Goal: Task Accomplishment & Management: Complete application form

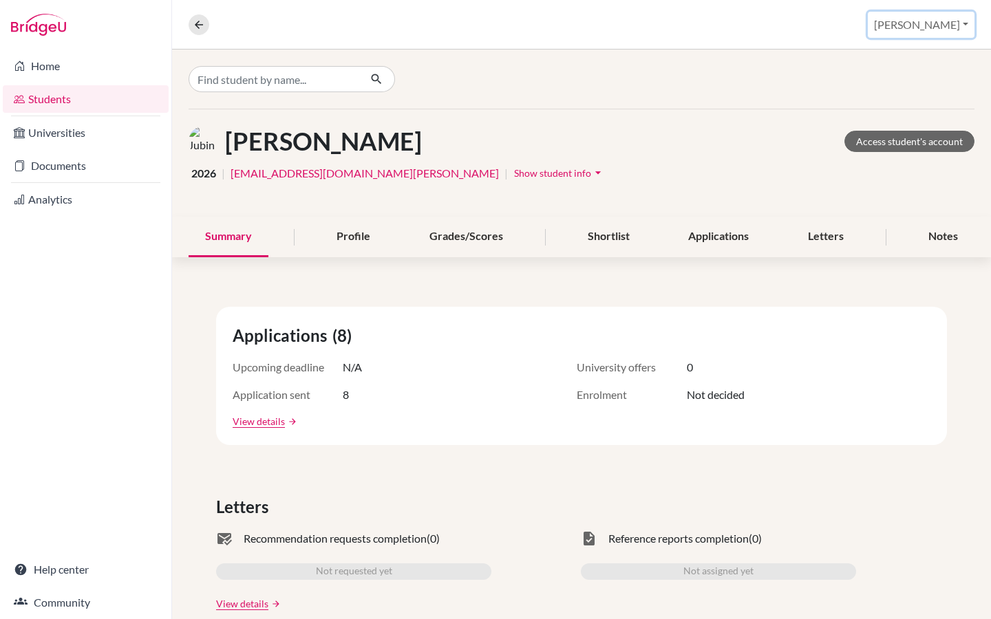
click at [949, 25] on button "[PERSON_NAME]" at bounding box center [921, 25] width 107 height 26
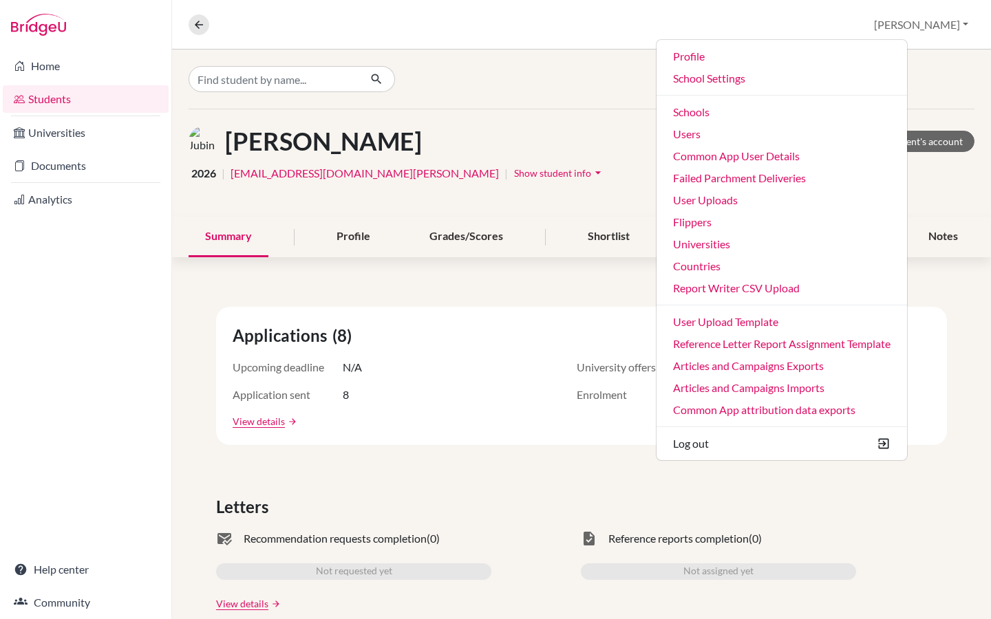
click at [585, 79] on div at bounding box center [581, 79] width 819 height 59
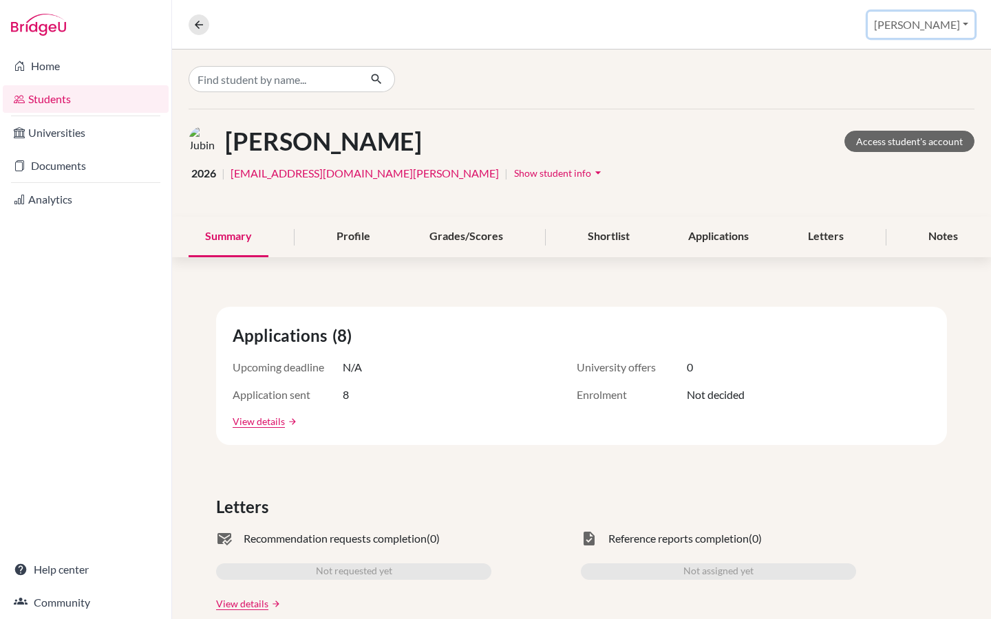
click at [948, 19] on button "[PERSON_NAME]" at bounding box center [921, 25] width 107 height 26
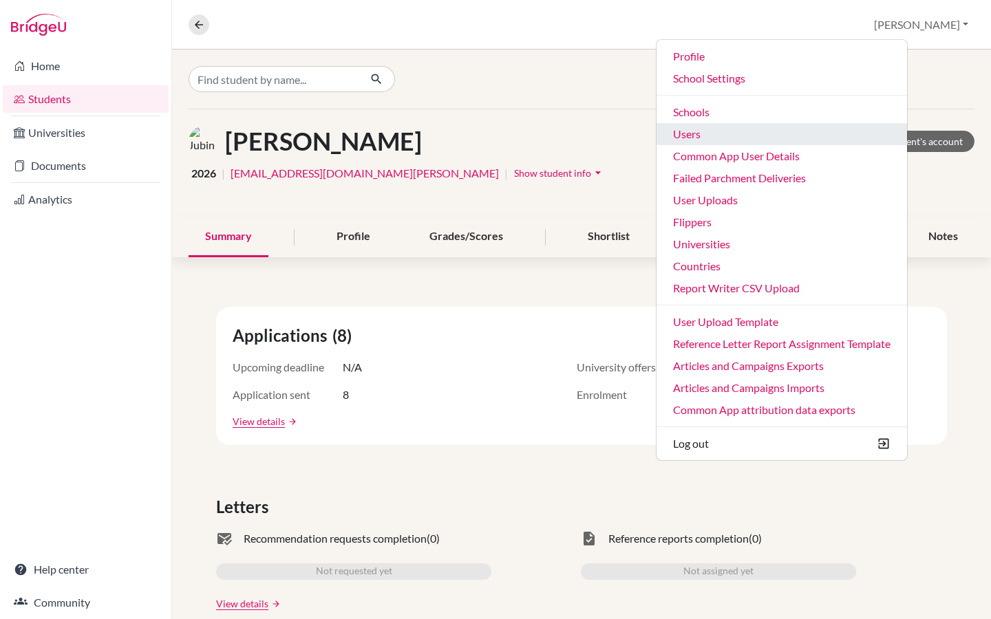
click at [759, 140] on link "Users" at bounding box center [782, 134] width 250 height 22
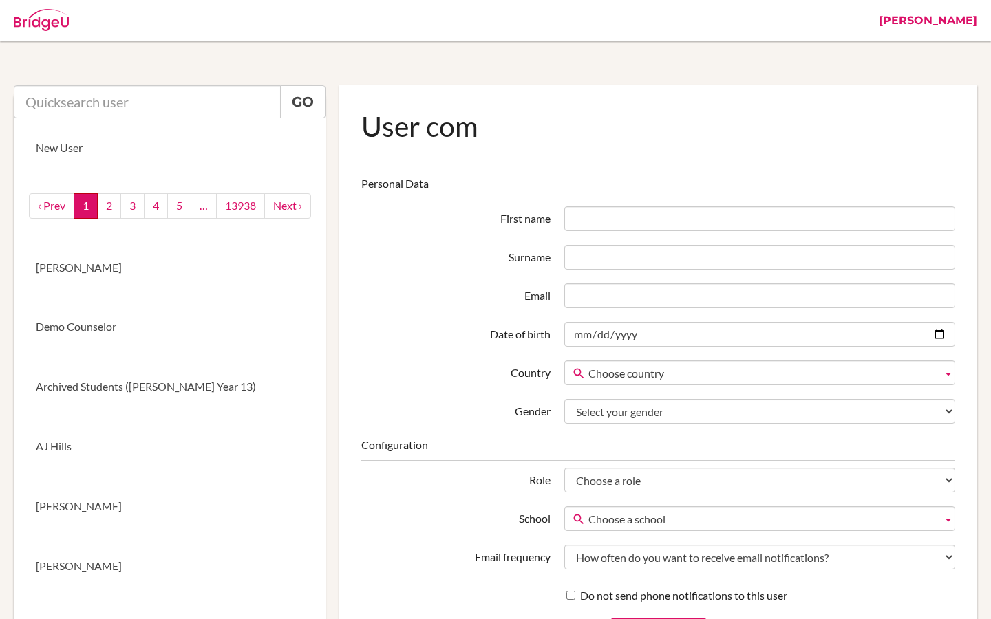
click at [116, 103] on input "text" at bounding box center [147, 101] width 267 height 33
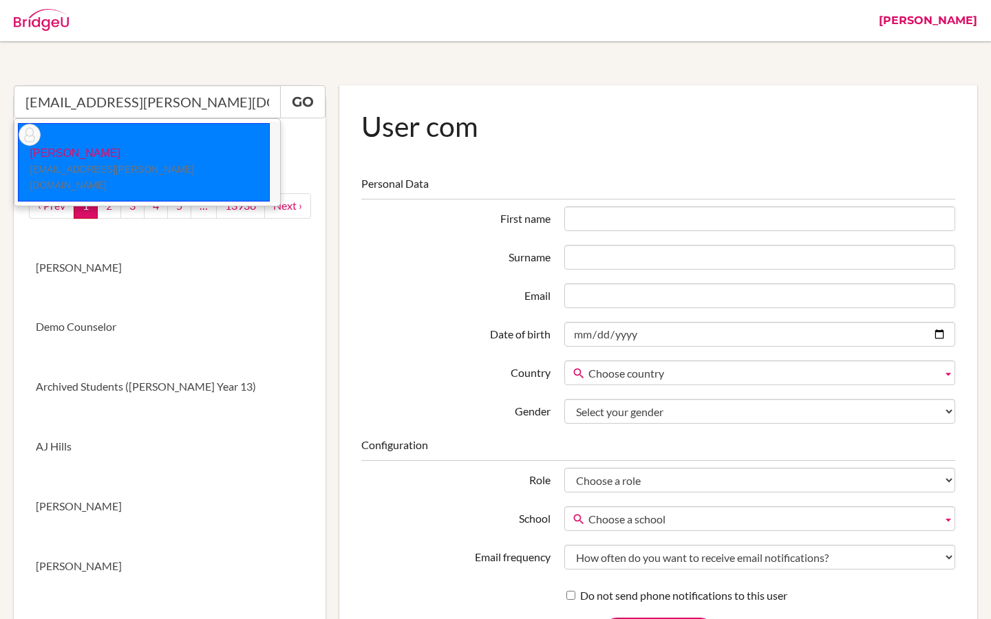
click at [85, 164] on small "[EMAIL_ADDRESS][PERSON_NAME][DOMAIN_NAME]" at bounding box center [112, 177] width 164 height 27
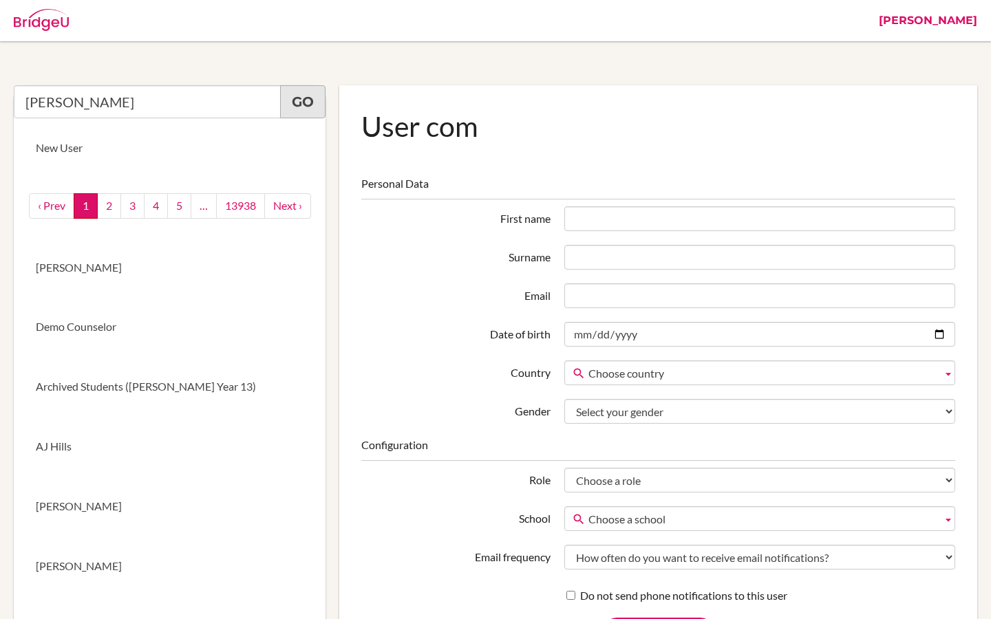
type input "[PERSON_NAME]"
click at [310, 107] on link "Go" at bounding box center [302, 101] width 45 height 33
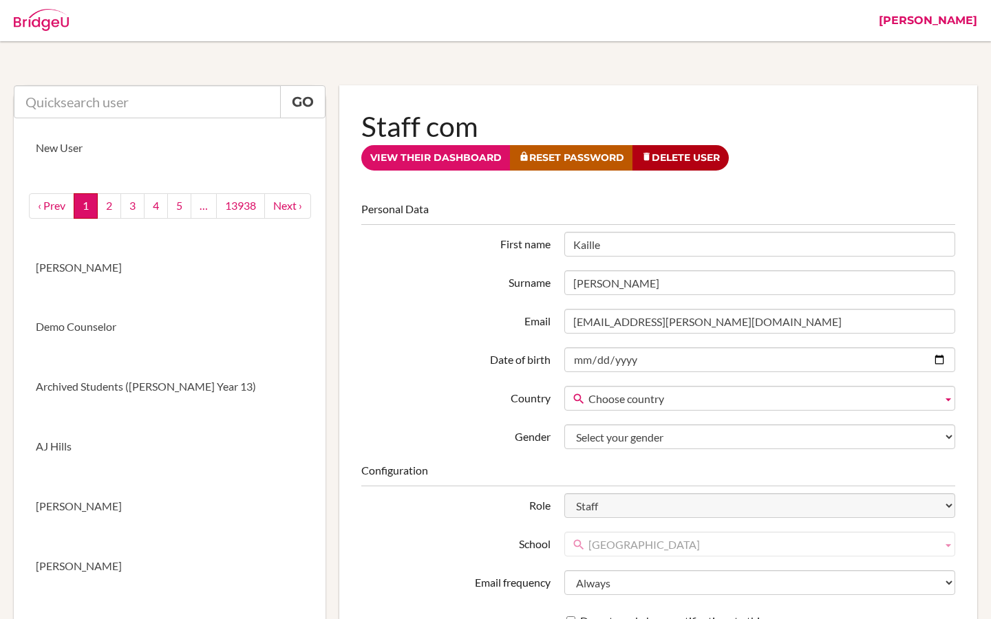
click at [965, 19] on link "[PERSON_NAME]" at bounding box center [928, 20] width 112 height 41
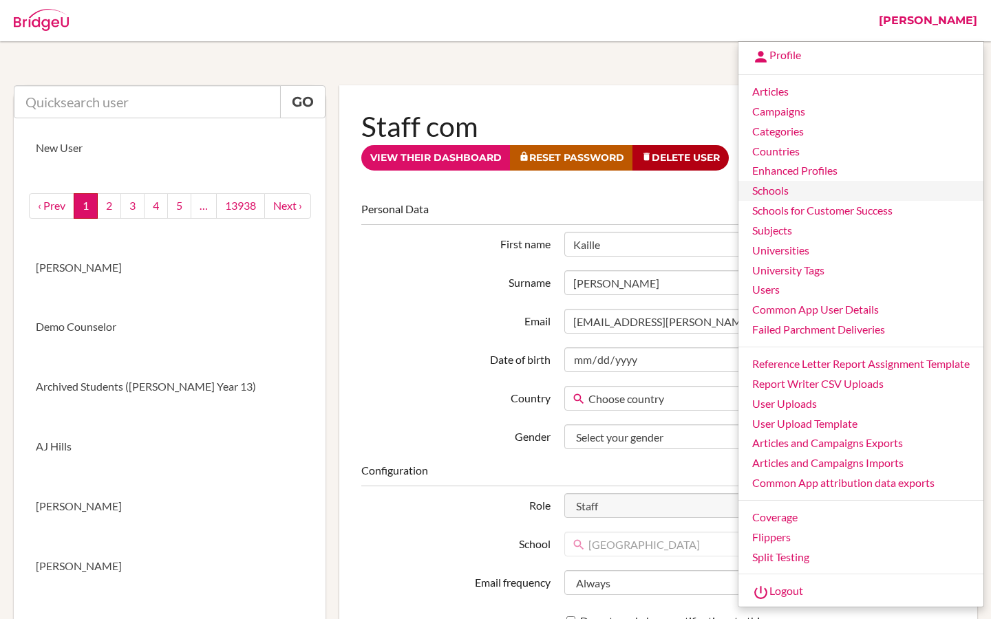
click at [814, 190] on link "Schools" at bounding box center [860, 191] width 245 height 20
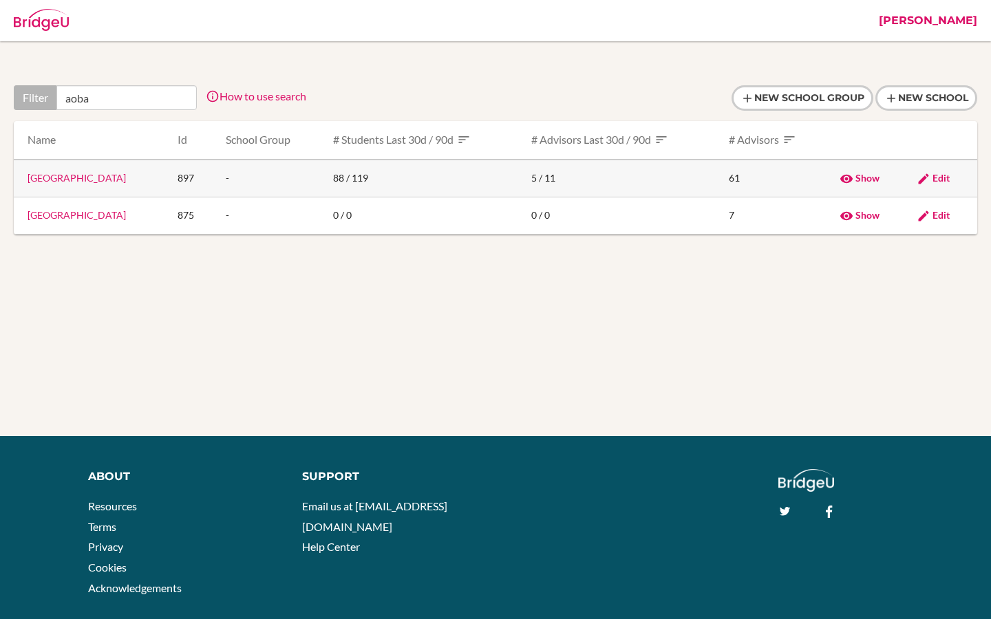
type input "aoba"
click at [107, 178] on link "Aoba Japan International School" at bounding box center [77, 178] width 98 height 12
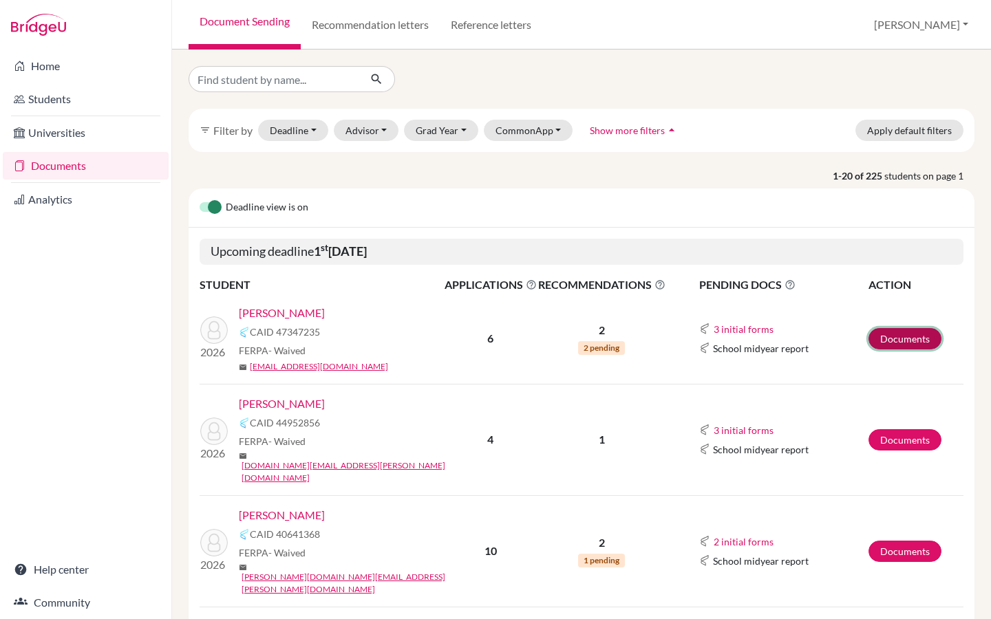
click at [906, 342] on link "Documents" at bounding box center [904, 338] width 73 height 21
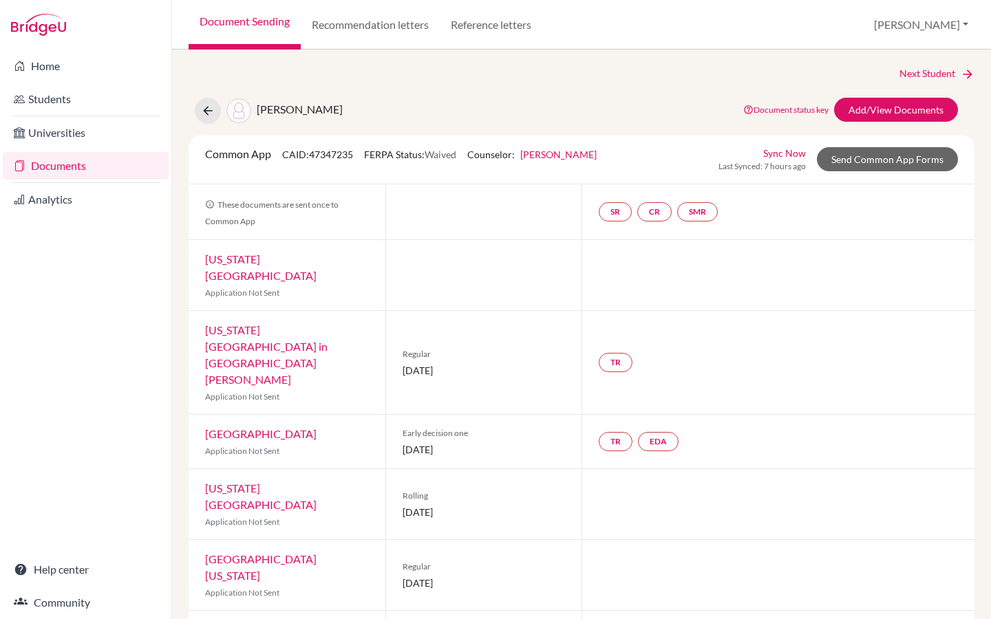
drag, startPoint x: 601, startPoint y: 156, endPoint x: 526, endPoint y: 157, distance: 75.0
click at [526, 157] on div "Common App CAID: 47347235 FERPA Status: Waived Counselor: [PERSON_NAME] First N…" at bounding box center [581, 159] width 773 height 27
copy link "[PERSON_NAME]"
click at [883, 156] on link "Send Common App Forms" at bounding box center [887, 159] width 141 height 24
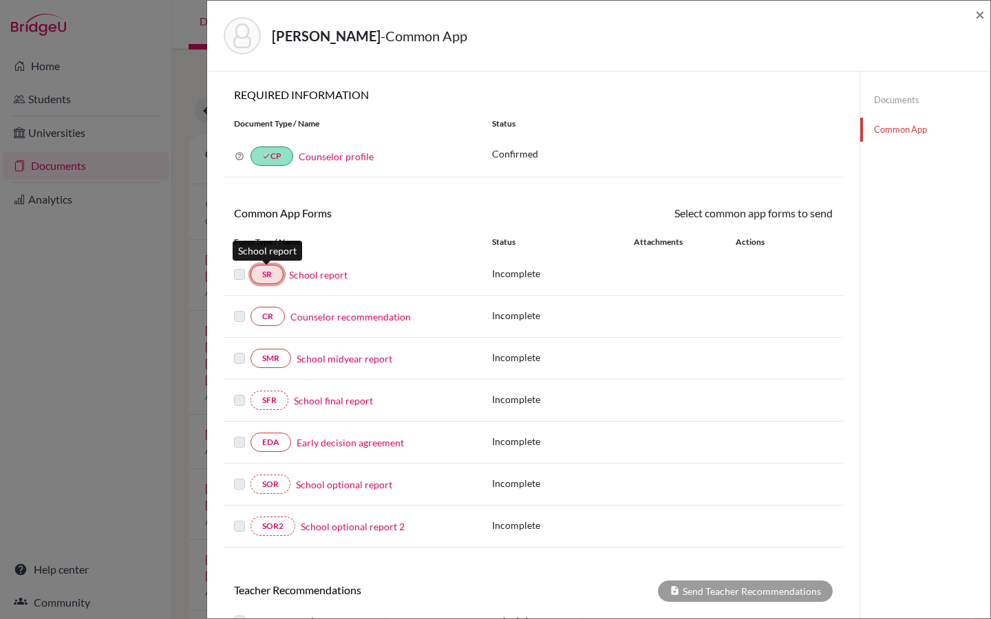
click at [272, 279] on link "SR" at bounding box center [266, 274] width 33 height 19
click at [240, 266] on label at bounding box center [239, 266] width 11 height 0
drag, startPoint x: 981, startPoint y: 16, endPoint x: 396, endPoint y: 57, distance: 586.4
click at [981, 16] on span "×" at bounding box center [980, 14] width 10 height 20
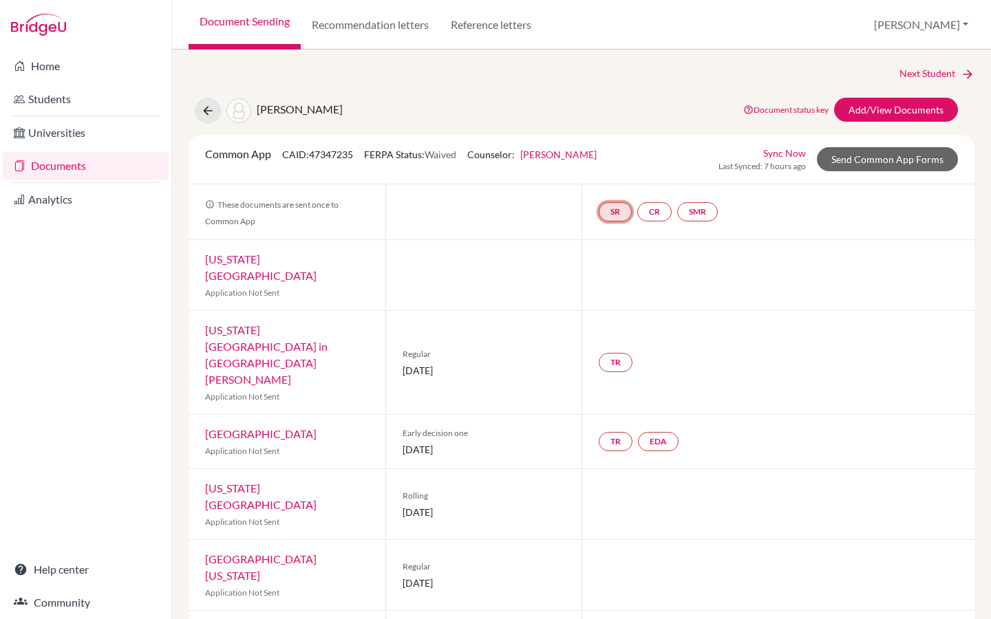
click at [612, 213] on link "SR" at bounding box center [615, 211] width 33 height 19
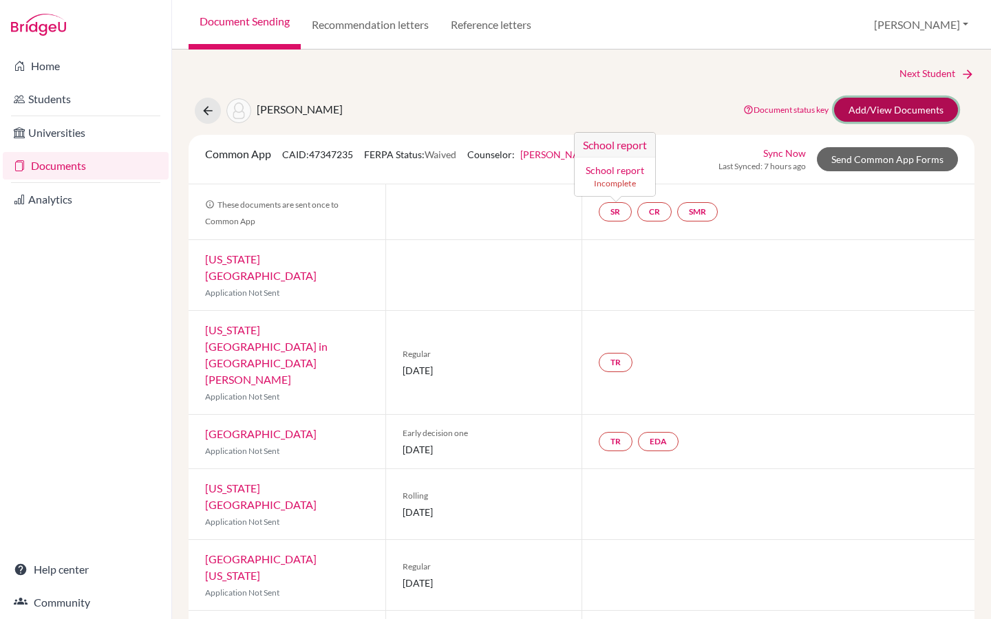
click at [897, 112] on link "Add/View Documents" at bounding box center [896, 110] width 124 height 24
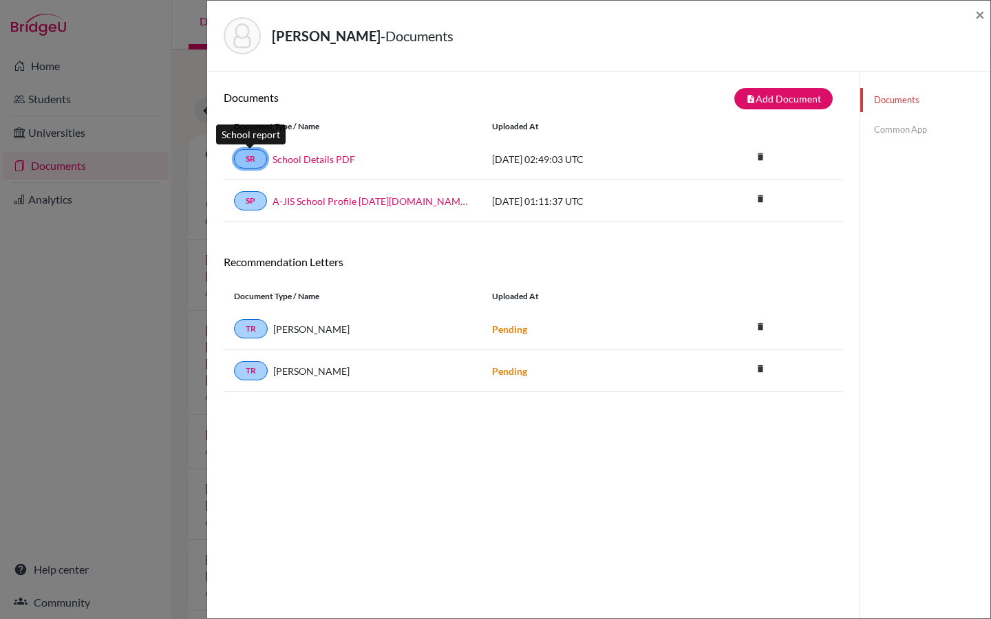
click at [257, 162] on link "SR" at bounding box center [250, 158] width 33 height 19
click at [979, 18] on span "×" at bounding box center [980, 14] width 10 height 20
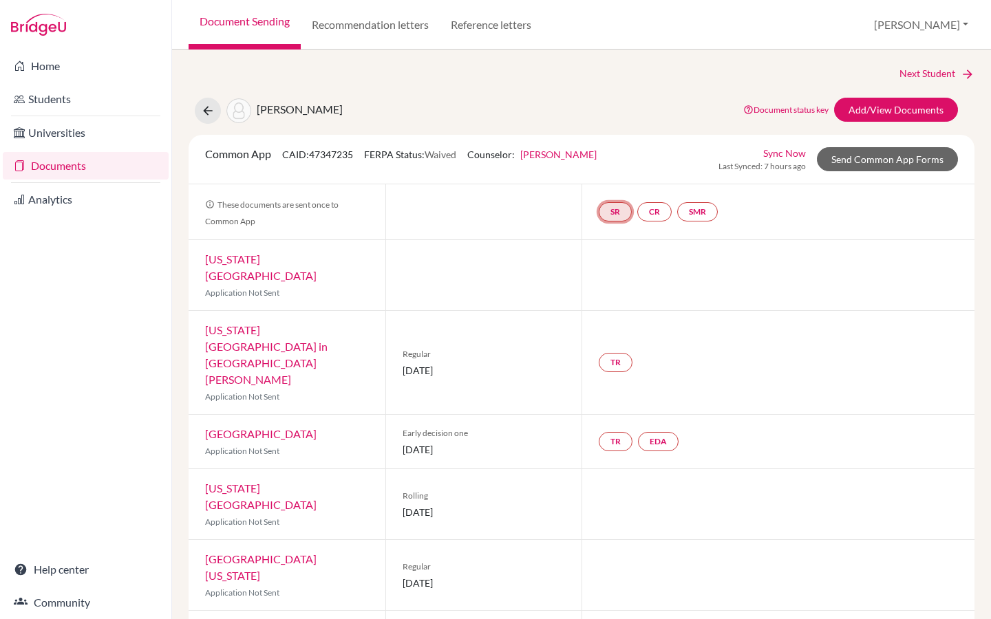
click at [616, 214] on link "SR" at bounding box center [615, 211] width 33 height 19
click at [622, 182] on small "Incomplete" at bounding box center [615, 184] width 64 height 12
click at [617, 213] on link "SR" at bounding box center [615, 211] width 33 height 19
click at [617, 151] on h3 "School report" at bounding box center [615, 145] width 81 height 25
click at [955, 25] on button "[PERSON_NAME]" at bounding box center [921, 25] width 107 height 26
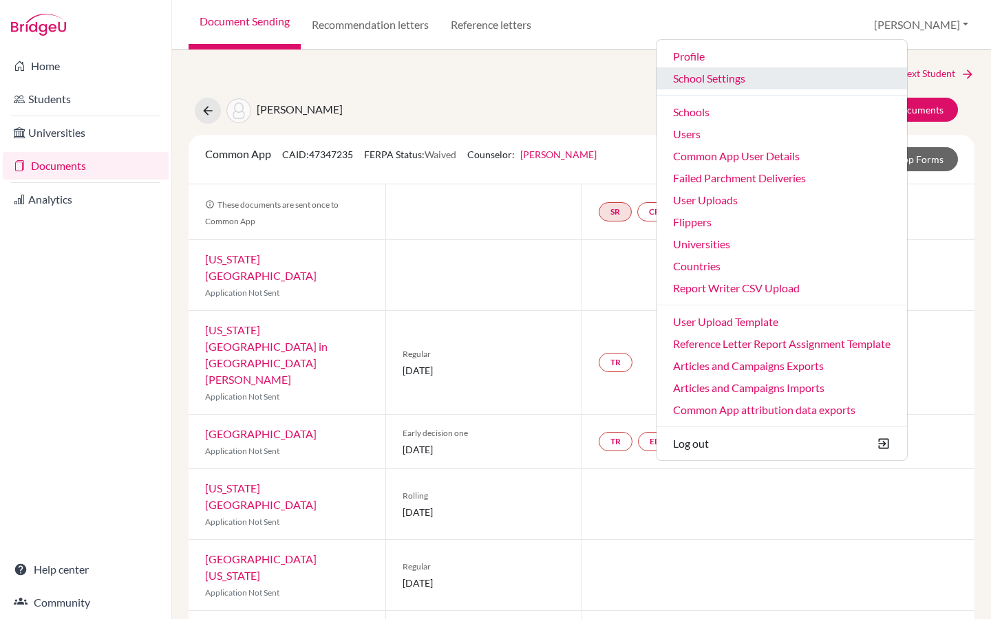
click at [814, 78] on link "School Settings" at bounding box center [782, 78] width 250 height 22
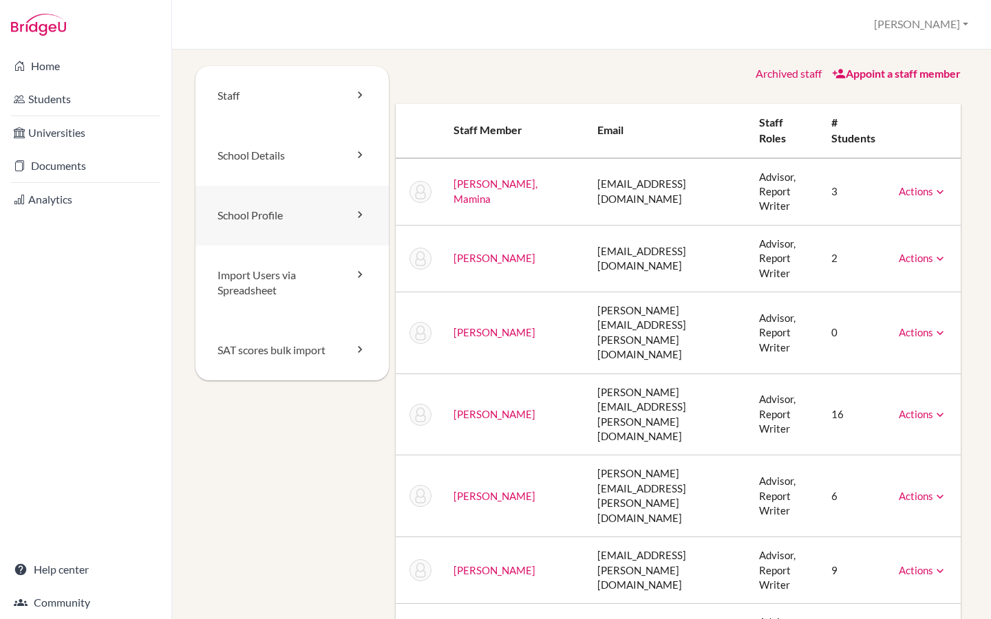
click at [264, 219] on link "School Profile" at bounding box center [291, 216] width 193 height 60
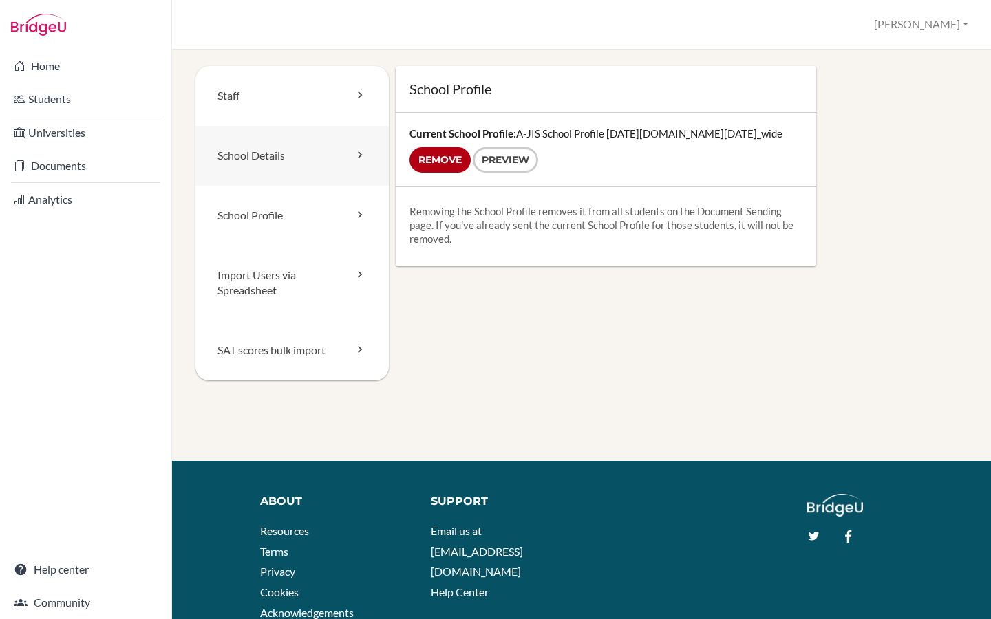
click at [273, 166] on link "School Details" at bounding box center [291, 156] width 193 height 60
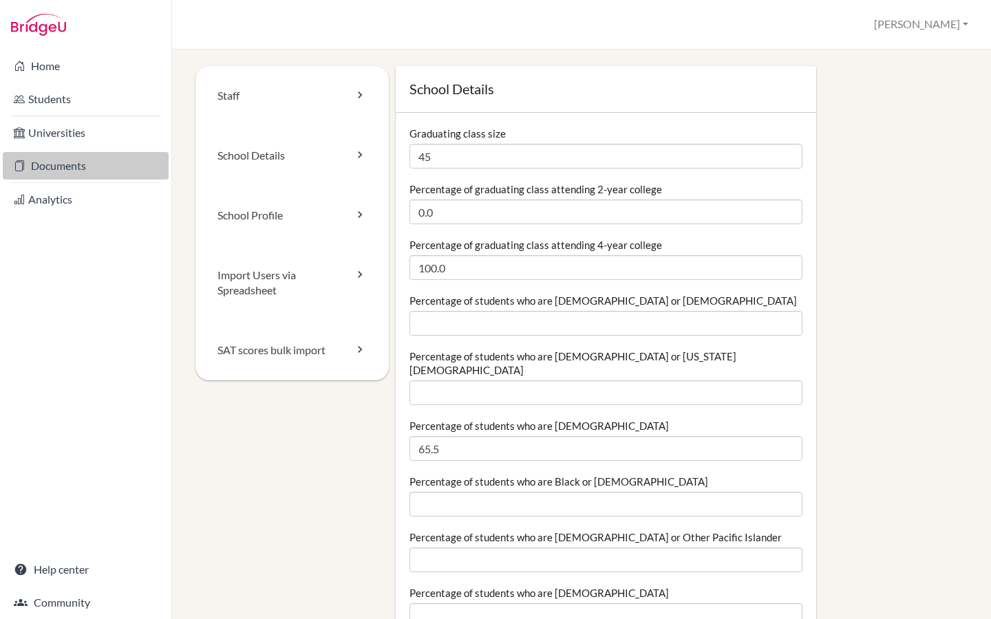
click at [67, 169] on link "Documents" at bounding box center [86, 166] width 166 height 28
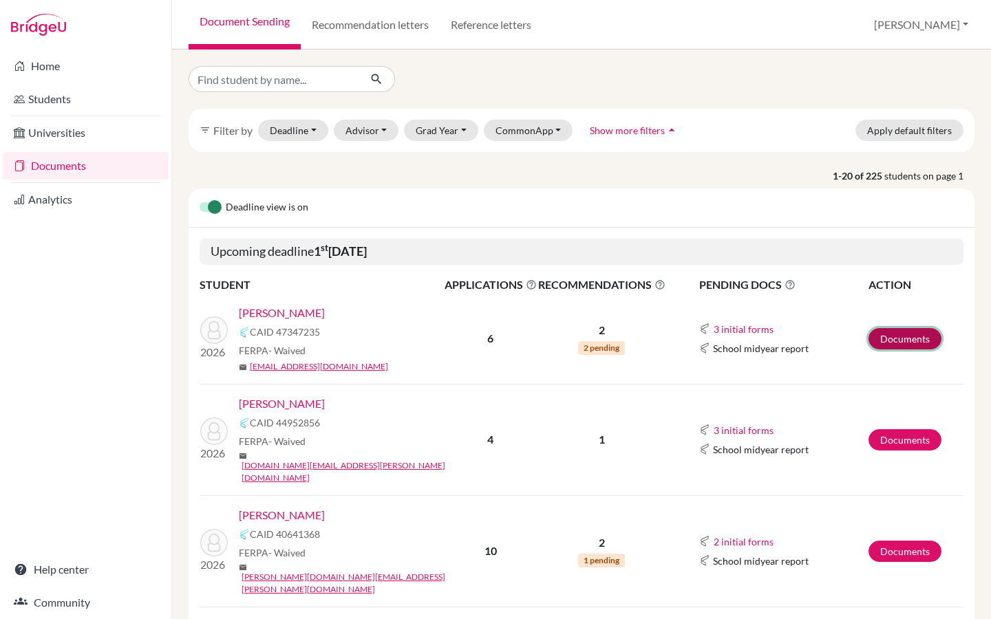
click at [904, 336] on link "Documents" at bounding box center [904, 338] width 73 height 21
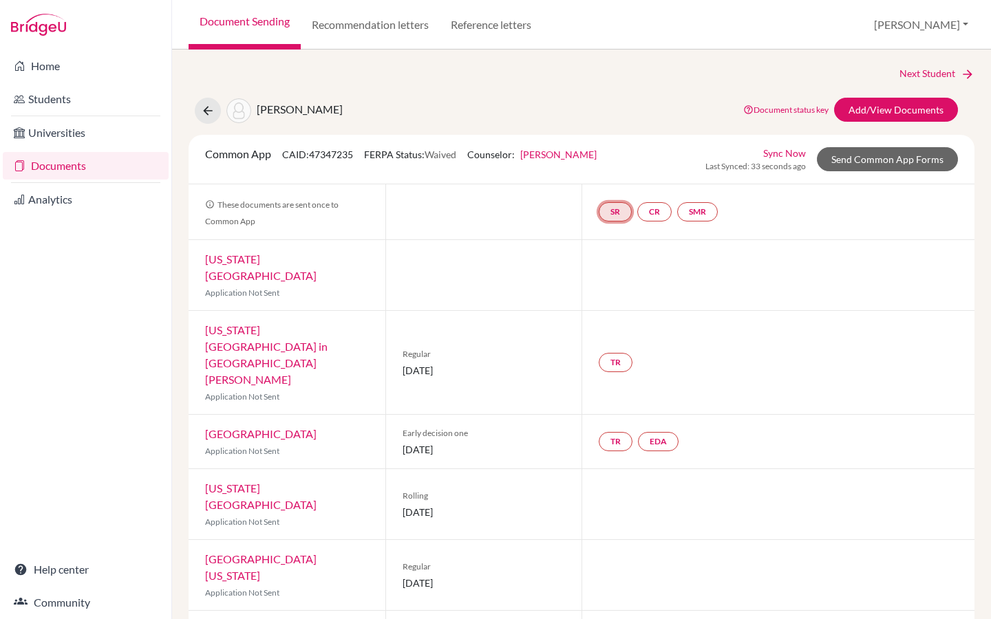
click at [620, 205] on link "SR" at bounding box center [615, 211] width 33 height 19
click at [609, 180] on small "Incomplete" at bounding box center [615, 184] width 64 height 12
click at [890, 161] on link "Send Common App Forms" at bounding box center [887, 159] width 141 height 24
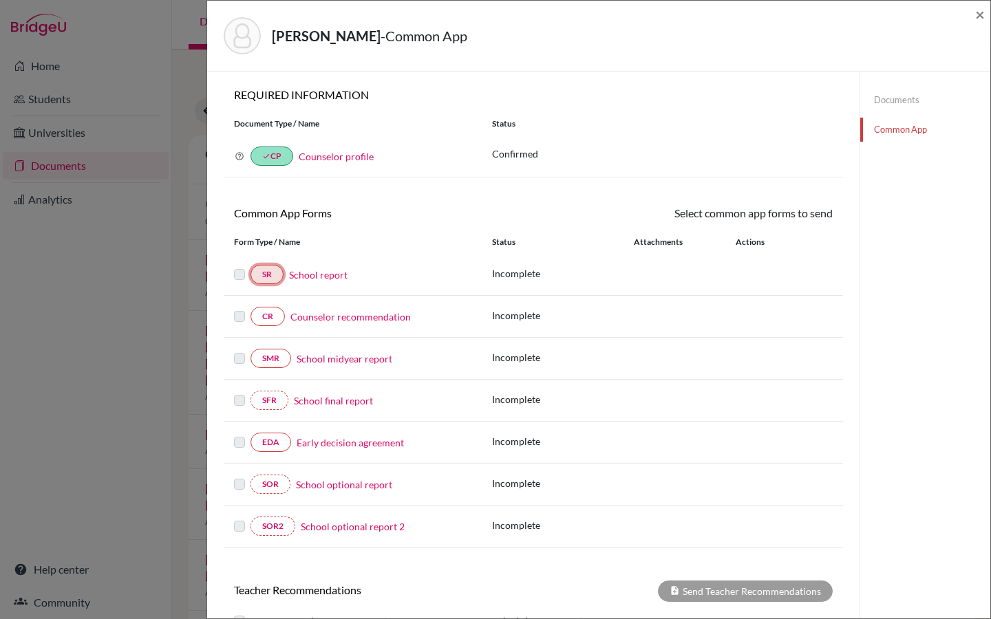
click at [266, 281] on link "SR" at bounding box center [266, 274] width 33 height 19
click at [265, 281] on link "SR" at bounding box center [266, 274] width 33 height 19
click at [323, 284] on div "SR School report" at bounding box center [352, 274] width 237 height 19
click at [323, 281] on link "School report" at bounding box center [318, 275] width 58 height 14
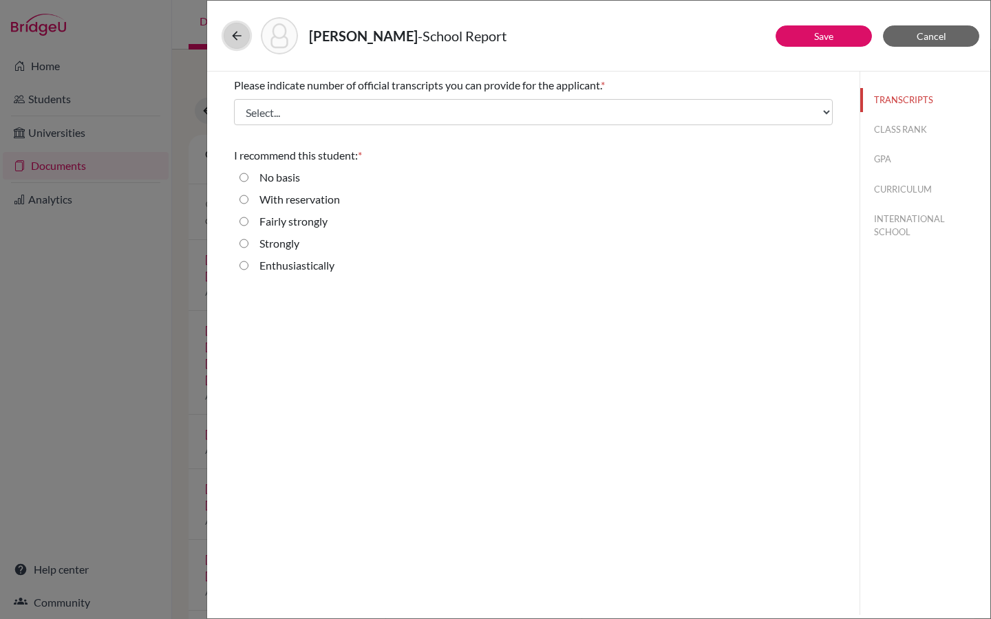
click at [240, 41] on icon at bounding box center [237, 36] width 14 height 14
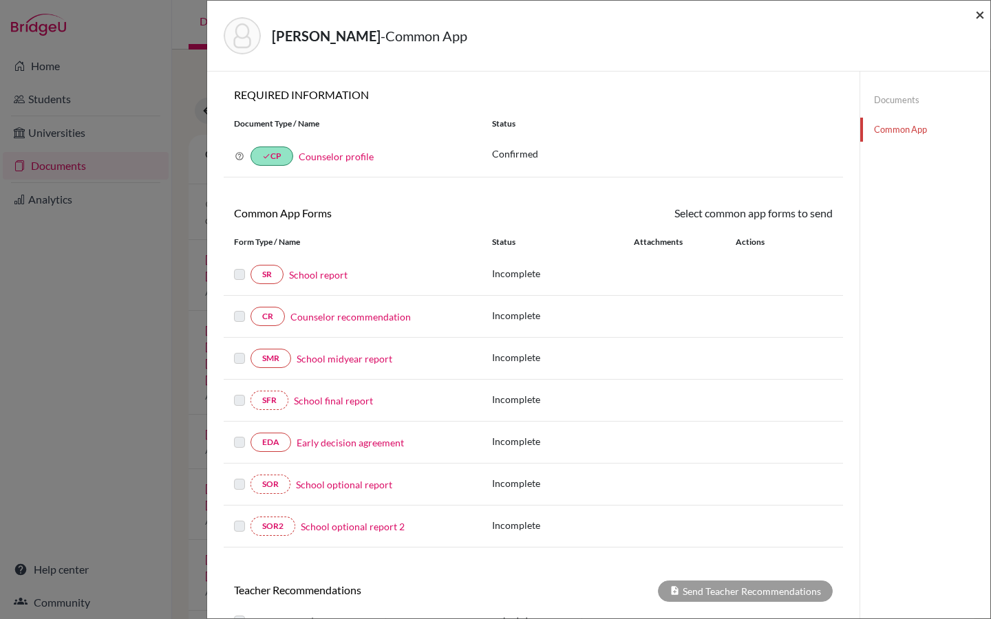
click at [977, 12] on span "×" at bounding box center [980, 14] width 10 height 20
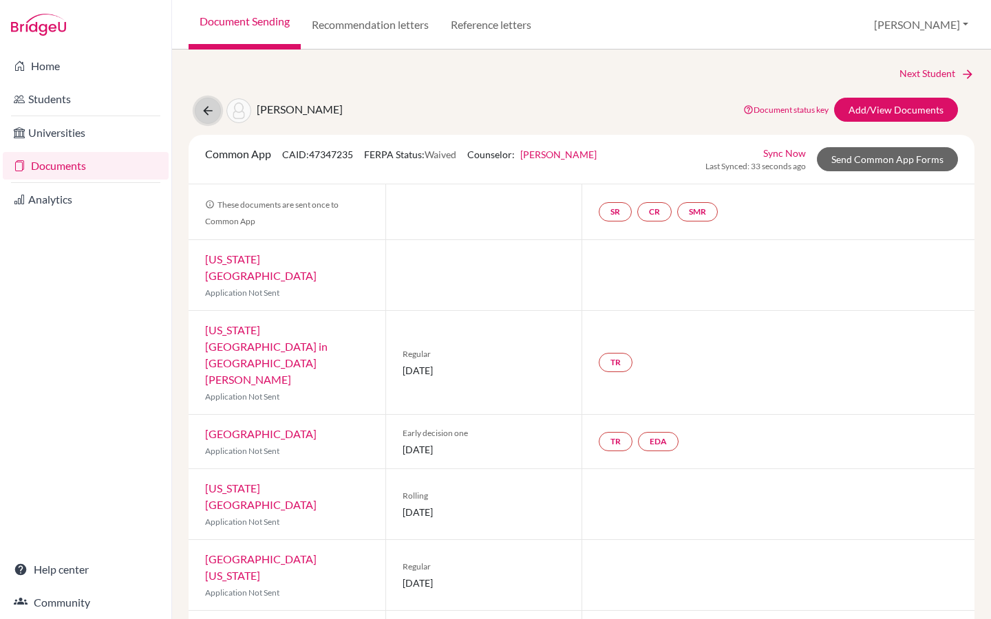
click at [209, 107] on icon at bounding box center [208, 111] width 14 height 14
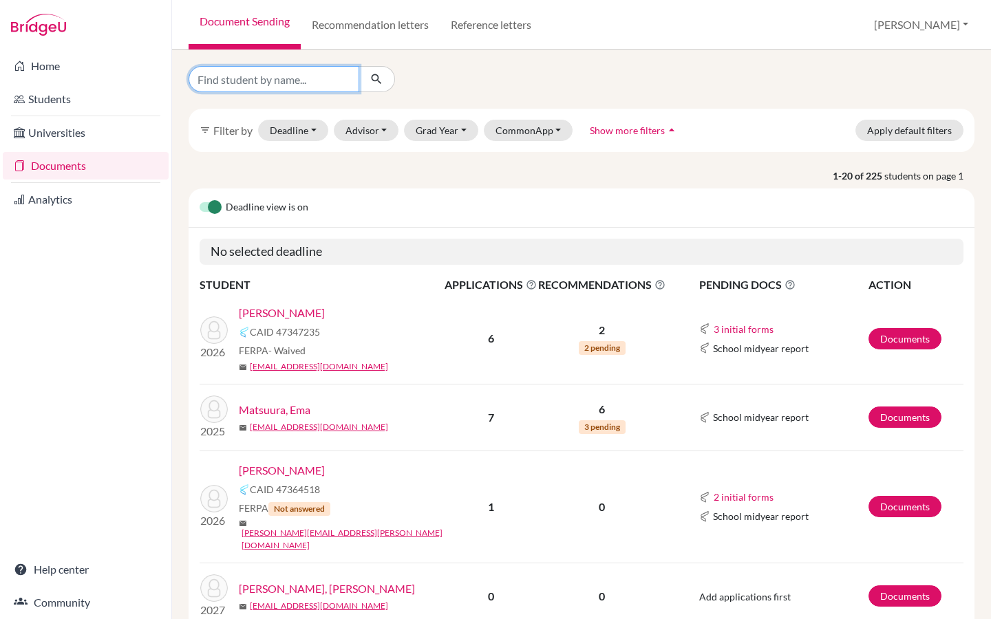
click at [295, 83] on input "Find student by name..." at bounding box center [274, 79] width 171 height 26
type input "kim"
click button "submit" at bounding box center [377, 79] width 36 height 26
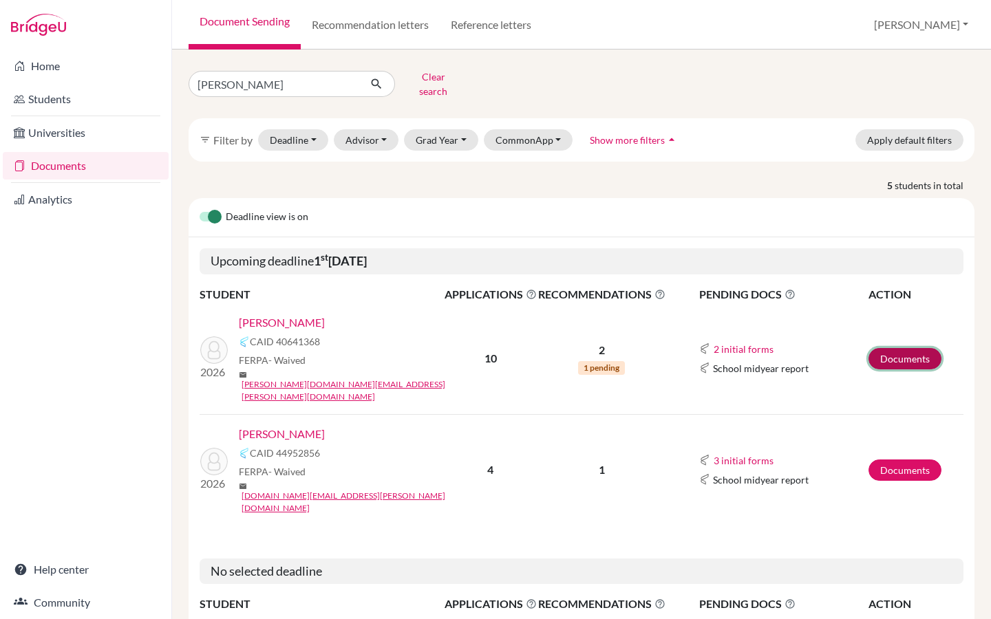
click at [915, 348] on link "Documents" at bounding box center [904, 358] width 73 height 21
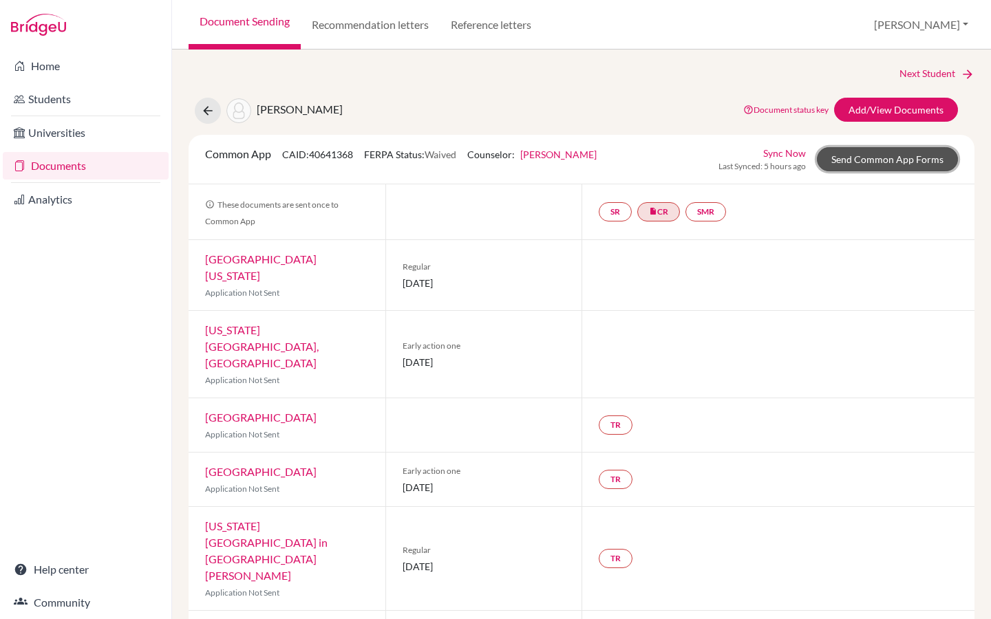
click at [840, 164] on link "Send Common App Forms" at bounding box center [887, 159] width 141 height 24
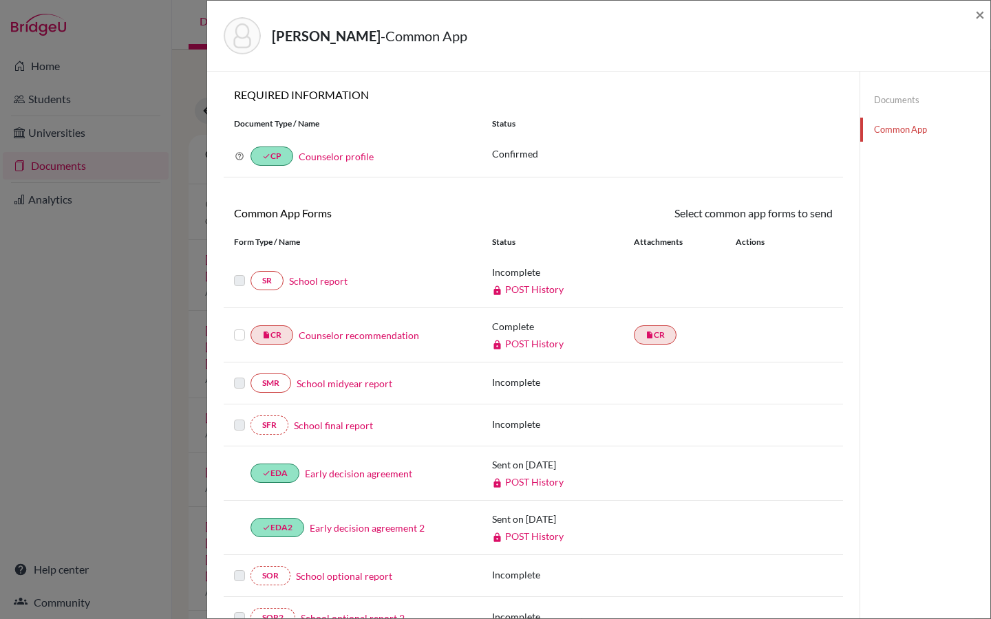
click at [535, 288] on link "POST History" at bounding box center [528, 290] width 72 height 12
click at [241, 273] on label at bounding box center [239, 273] width 11 height 0
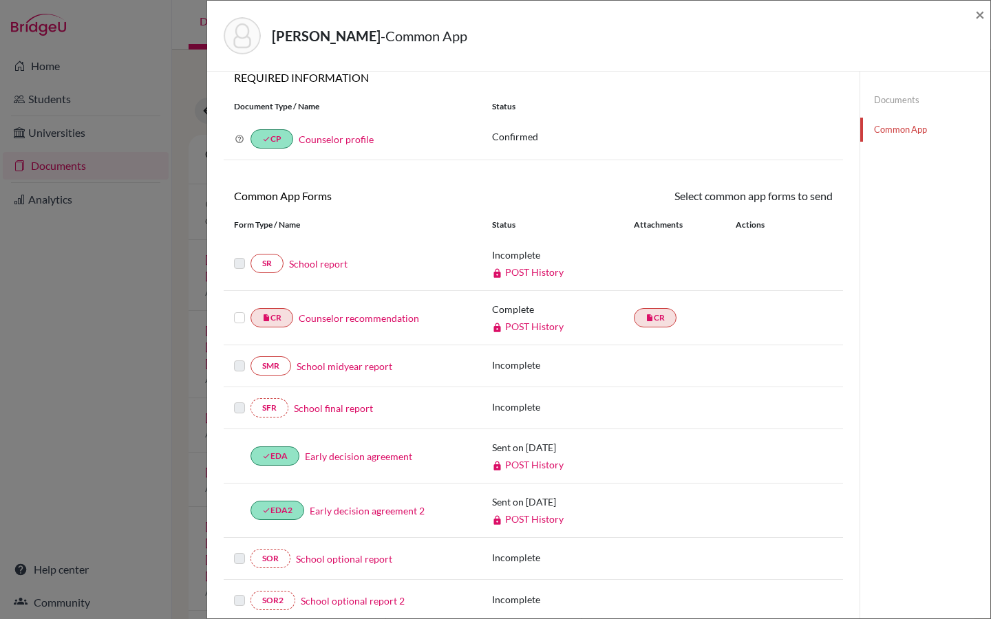
scroll to position [19, 0]
click at [316, 264] on link "School report" at bounding box center [318, 262] width 58 height 14
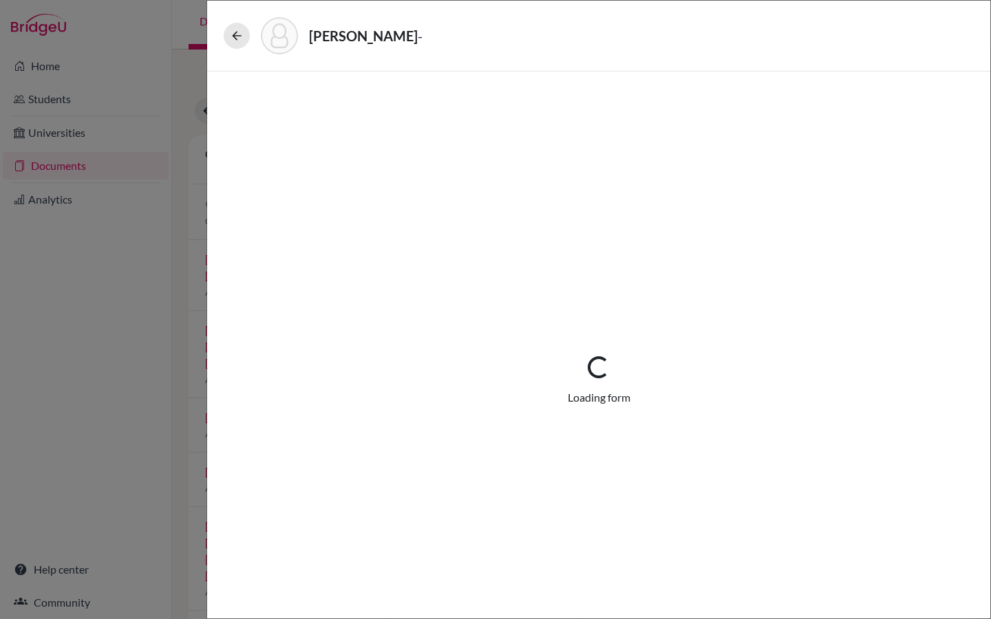
select select "2"
select select "0"
select select "1"
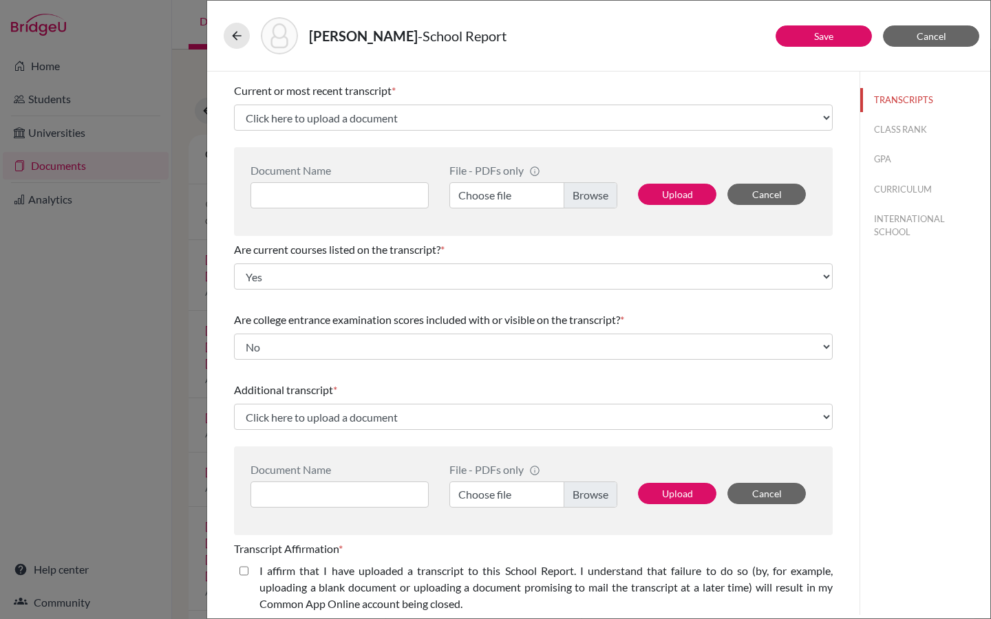
scroll to position [297, 0]
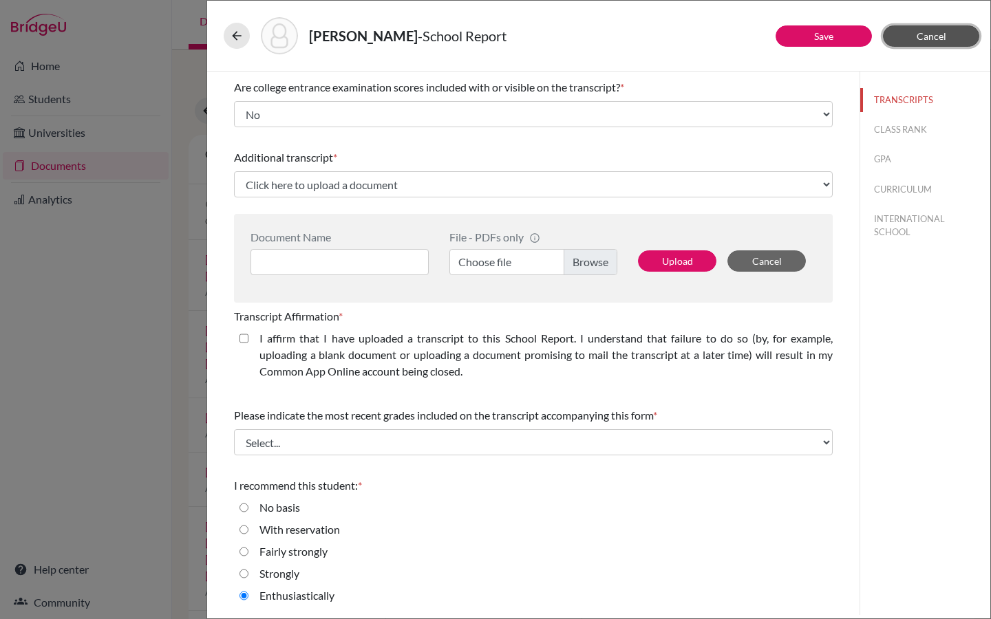
click at [929, 43] on button "Cancel" at bounding box center [931, 35] width 96 height 21
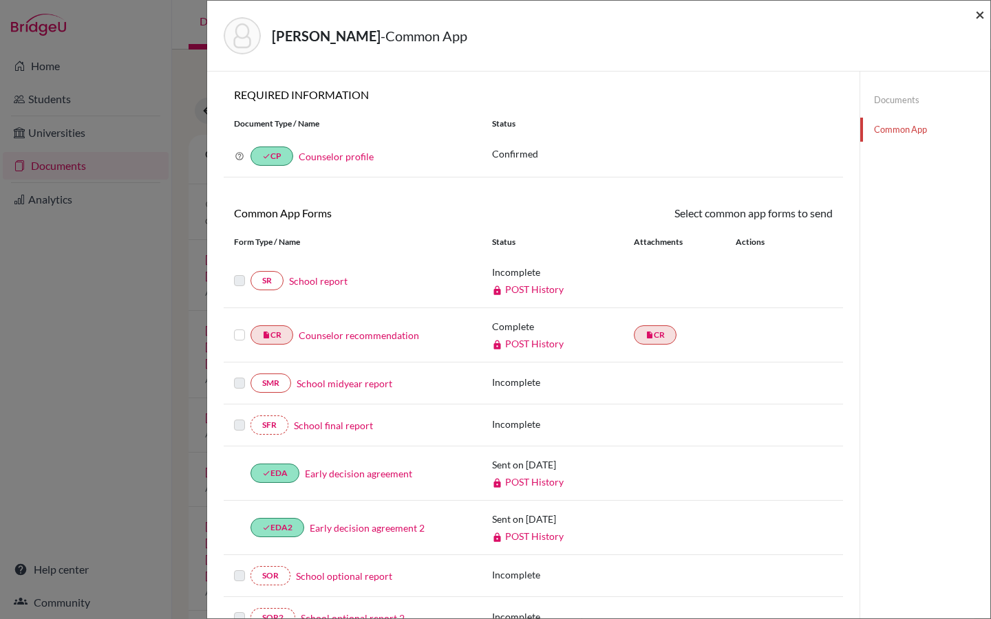
drag, startPoint x: 980, startPoint y: 13, endPoint x: 395, endPoint y: 70, distance: 587.7
click at [980, 13] on span "×" at bounding box center [980, 14] width 10 height 20
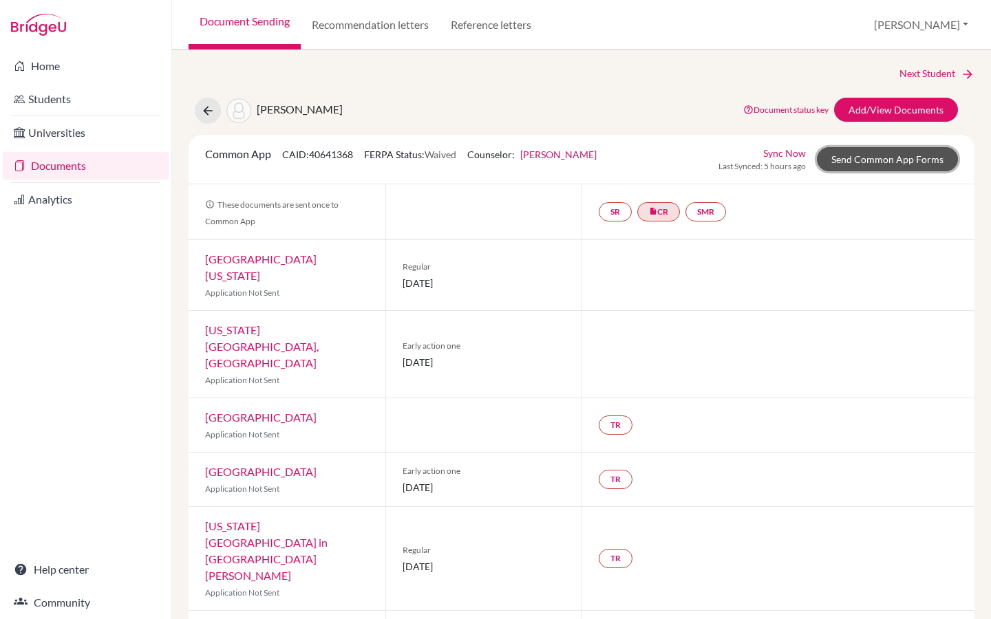
click at [839, 163] on link "Send Common App Forms" at bounding box center [887, 159] width 141 height 24
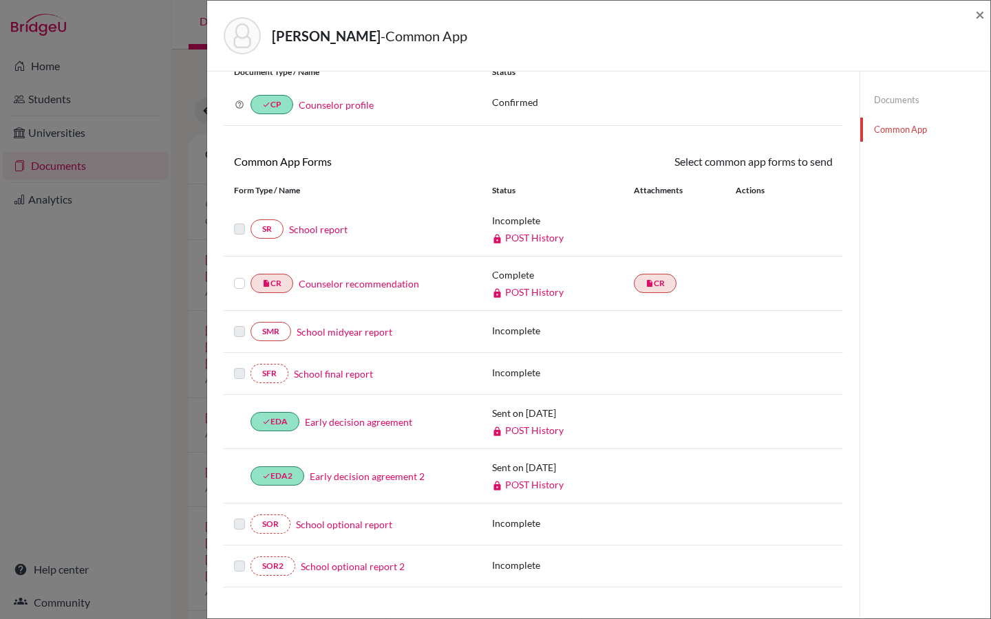
scroll to position [54, 0]
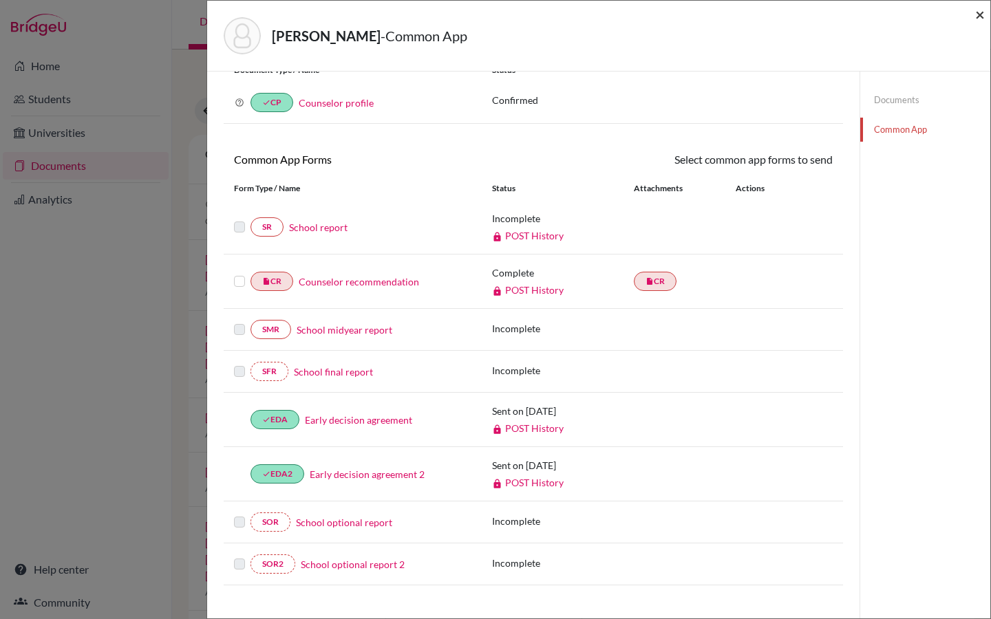
click at [982, 12] on span "×" at bounding box center [980, 14] width 10 height 20
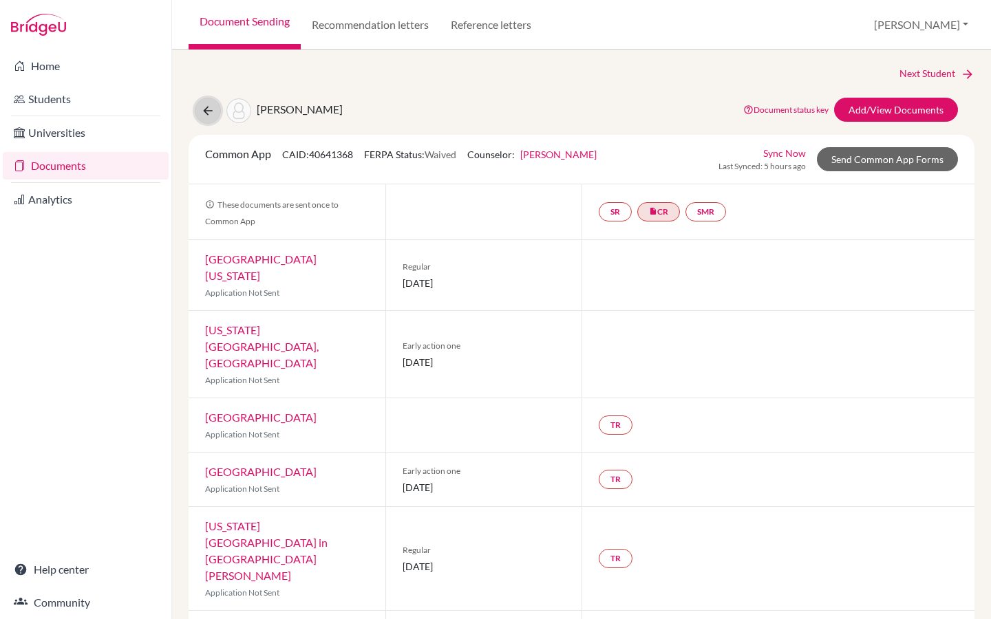
click at [209, 108] on icon at bounding box center [208, 111] width 14 height 14
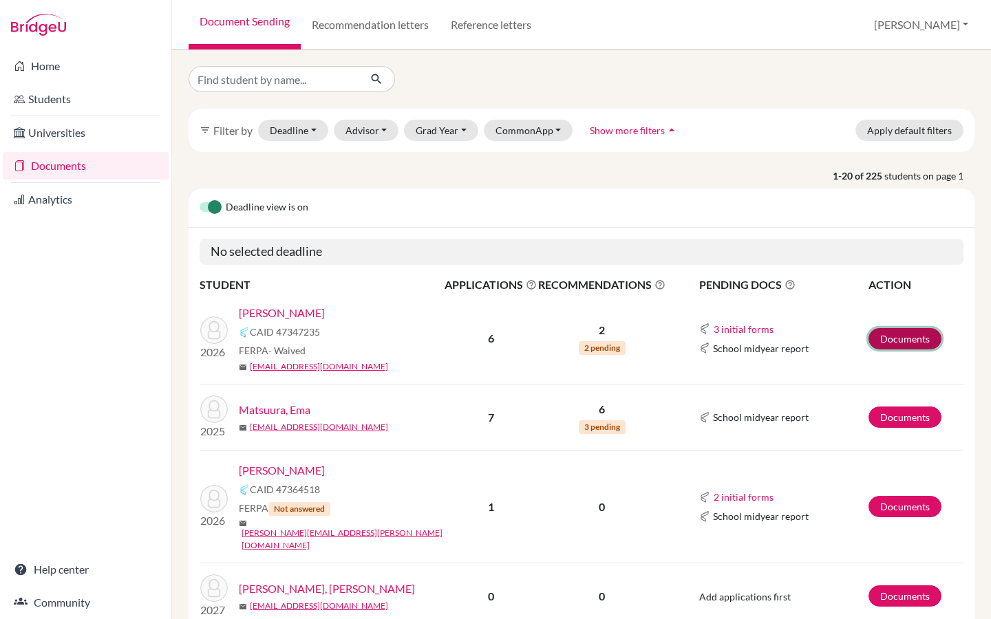
click at [893, 339] on link "Documents" at bounding box center [904, 338] width 73 height 21
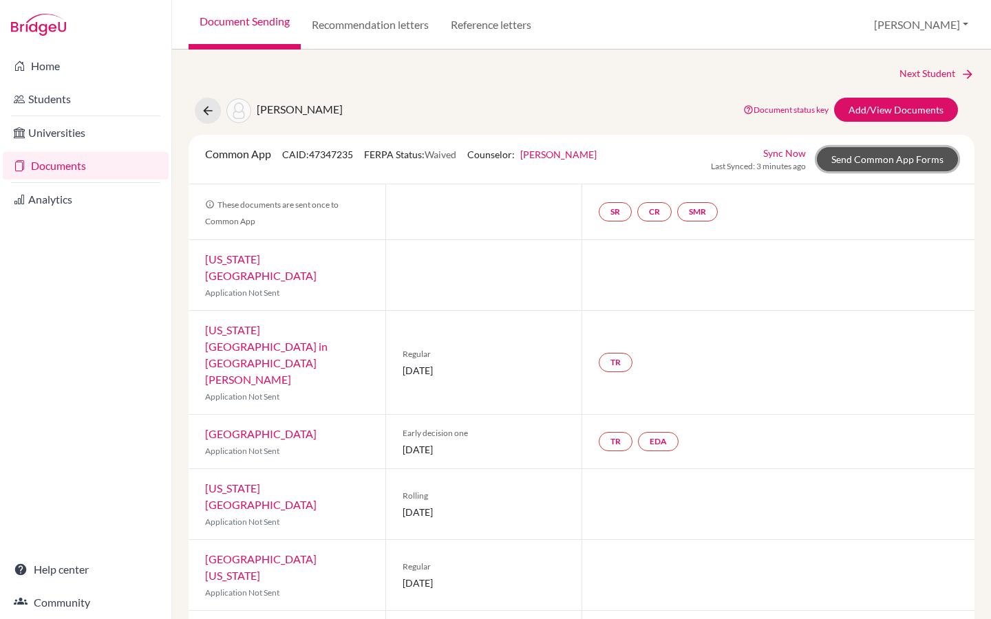
click at [863, 158] on link "Send Common App Forms" at bounding box center [887, 159] width 141 height 24
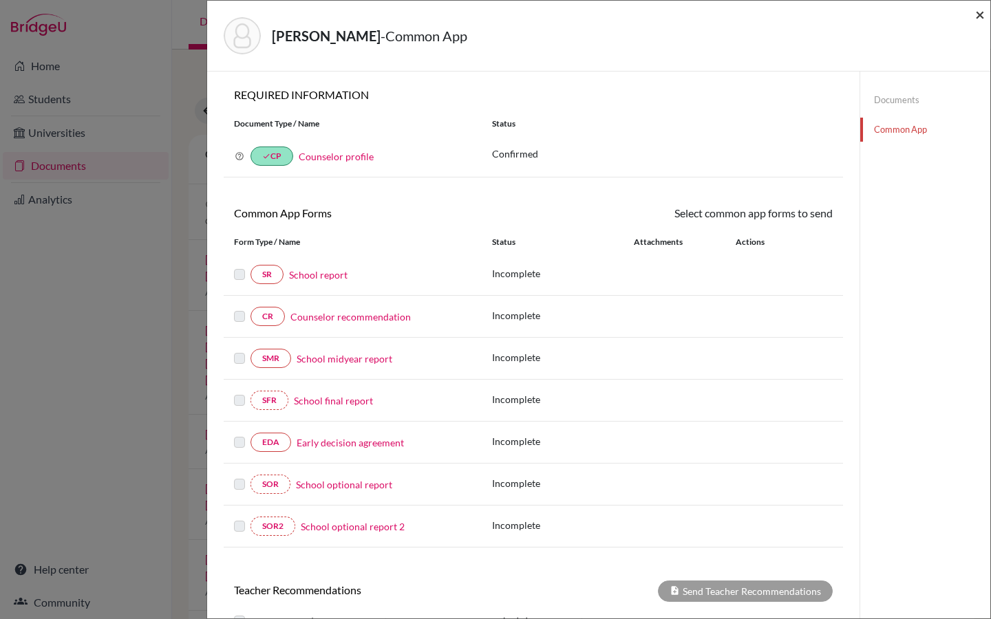
click at [978, 14] on span "×" at bounding box center [980, 14] width 10 height 20
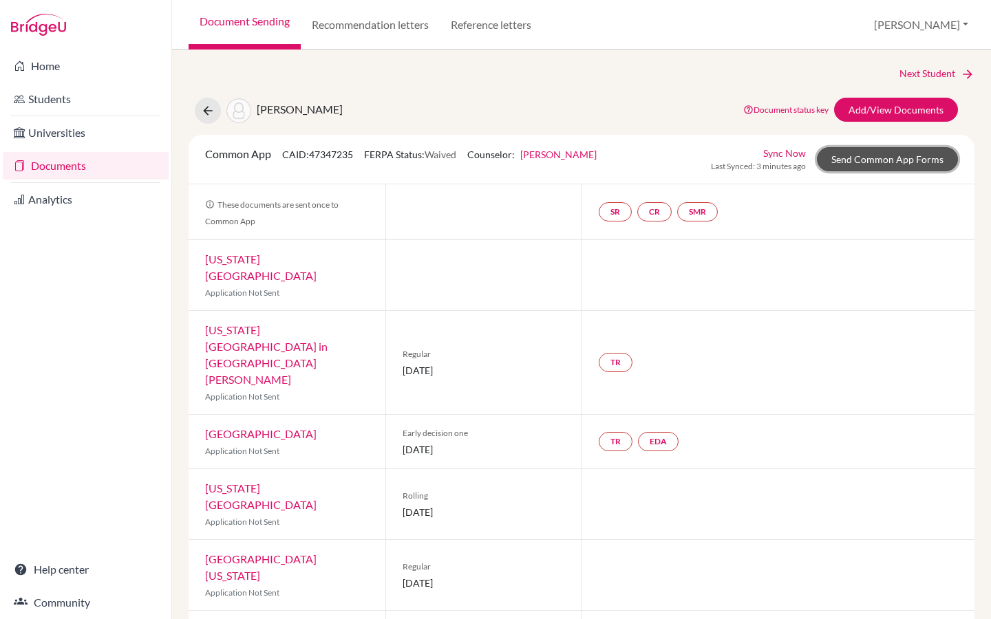
click at [844, 168] on link "Send Common App Forms" at bounding box center [887, 159] width 141 height 24
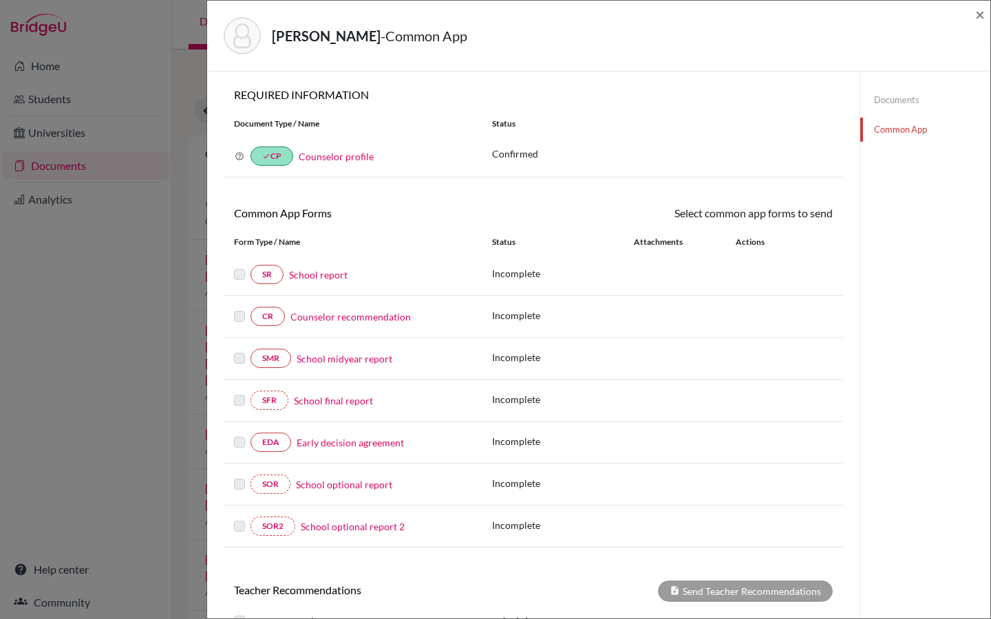
scroll to position [11, 0]
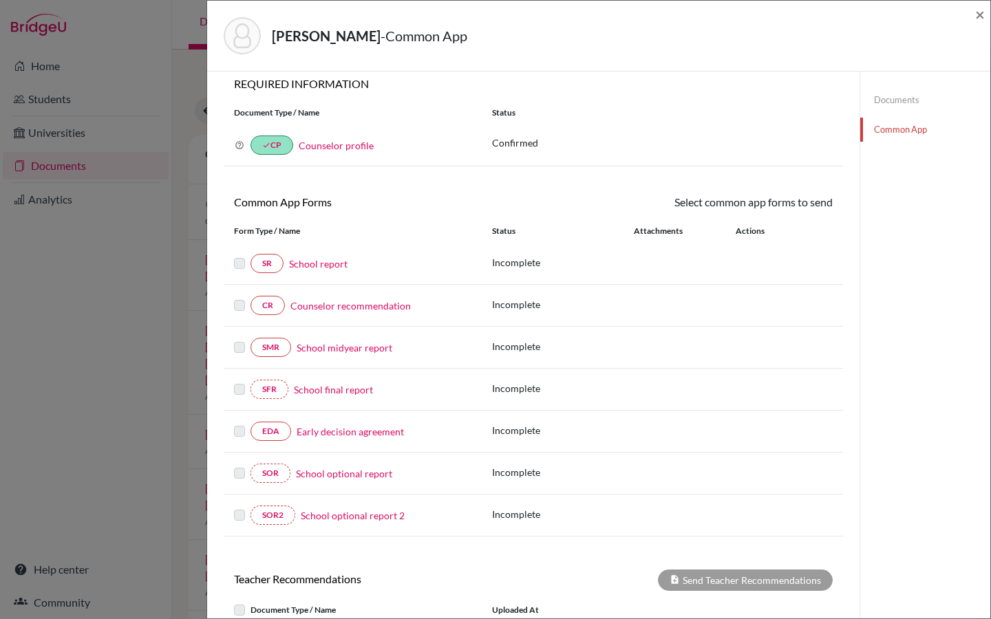
click at [311, 435] on link "Early decision agreement" at bounding box center [350, 432] width 107 height 14
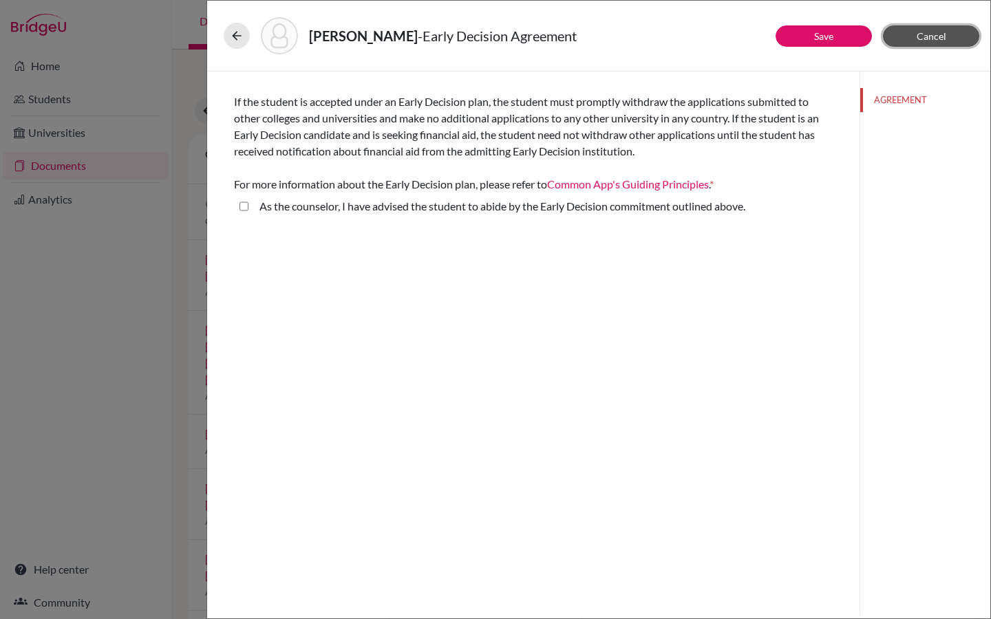
click at [941, 36] on span "Cancel" at bounding box center [932, 36] width 30 height 12
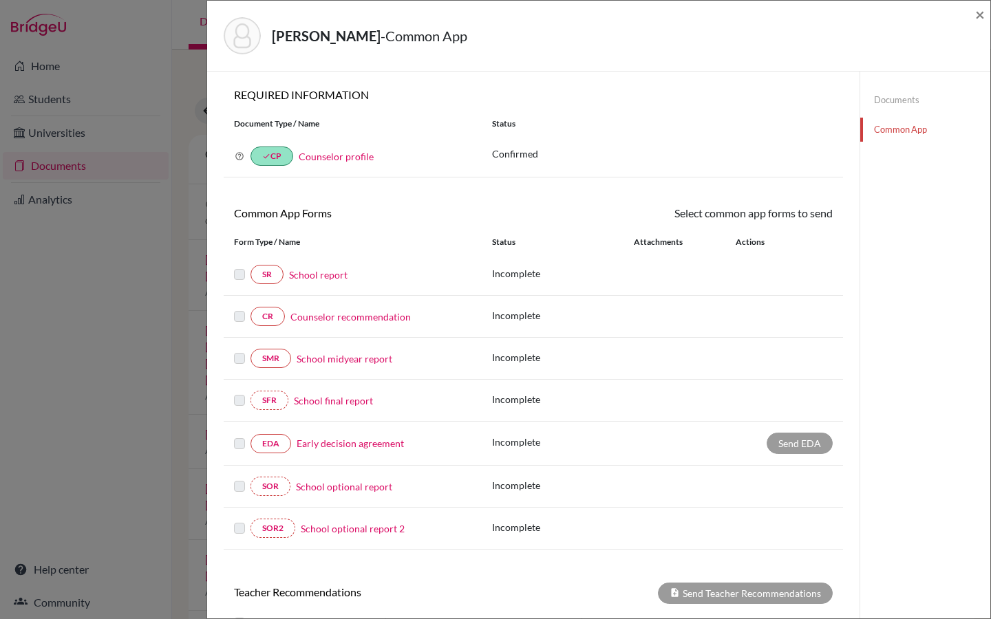
click at [324, 447] on link "Early decision agreement" at bounding box center [350, 443] width 107 height 14
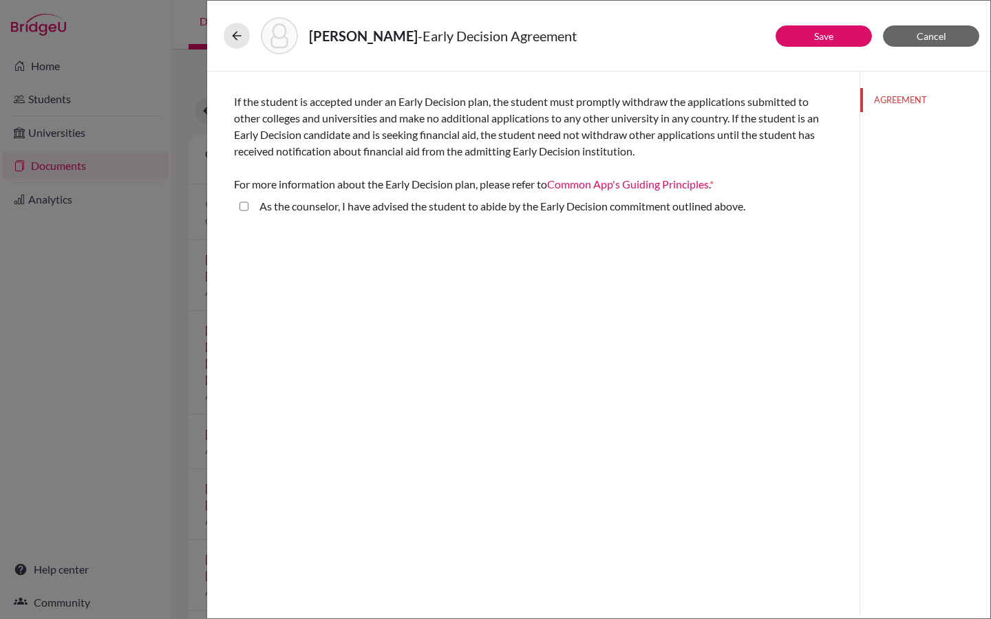
click at [244, 209] on above\ "As the counselor, I have advised the student to abide by the Early Decision com…" at bounding box center [243, 206] width 9 height 17
checkbox above\ "true"
click at [926, 36] on span "Cancel" at bounding box center [932, 36] width 30 height 12
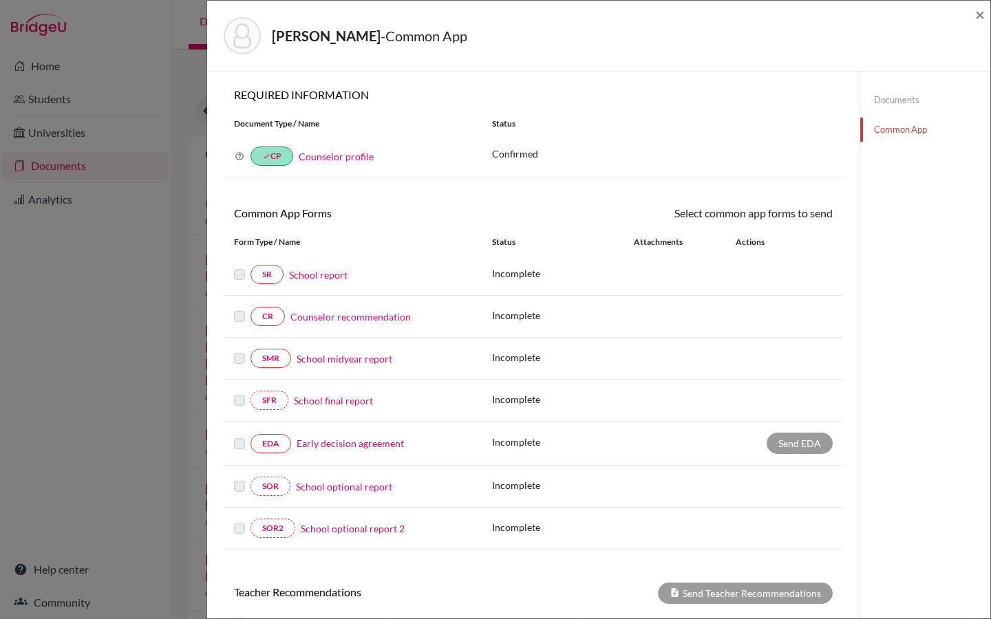
click at [788, 451] on div "Send EDA" at bounding box center [800, 443] width 66 height 21
click at [344, 447] on link "Early decision agreement" at bounding box center [350, 443] width 107 height 14
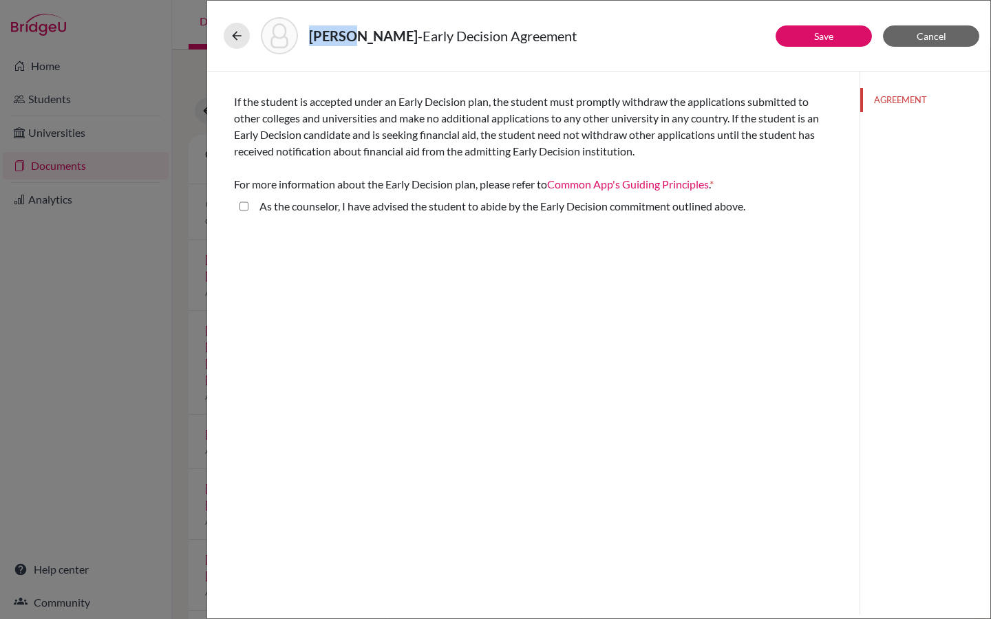
drag, startPoint x: 308, startPoint y: 34, endPoint x: 341, endPoint y: 39, distance: 33.3
click at [342, 39] on strong "[PERSON_NAME]" at bounding box center [363, 36] width 109 height 17
copy strong "Fujita"
